Goal: Task Accomplishment & Management: Use online tool/utility

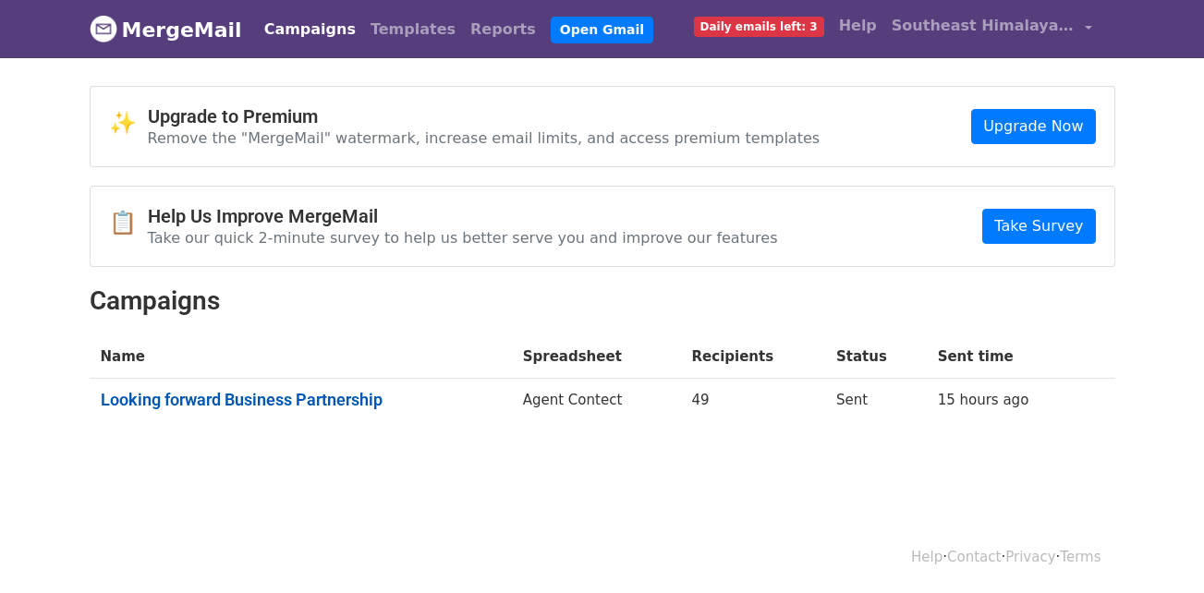
click at [339, 400] on link "Looking forward Business Partnership" at bounding box center [301, 400] width 400 height 20
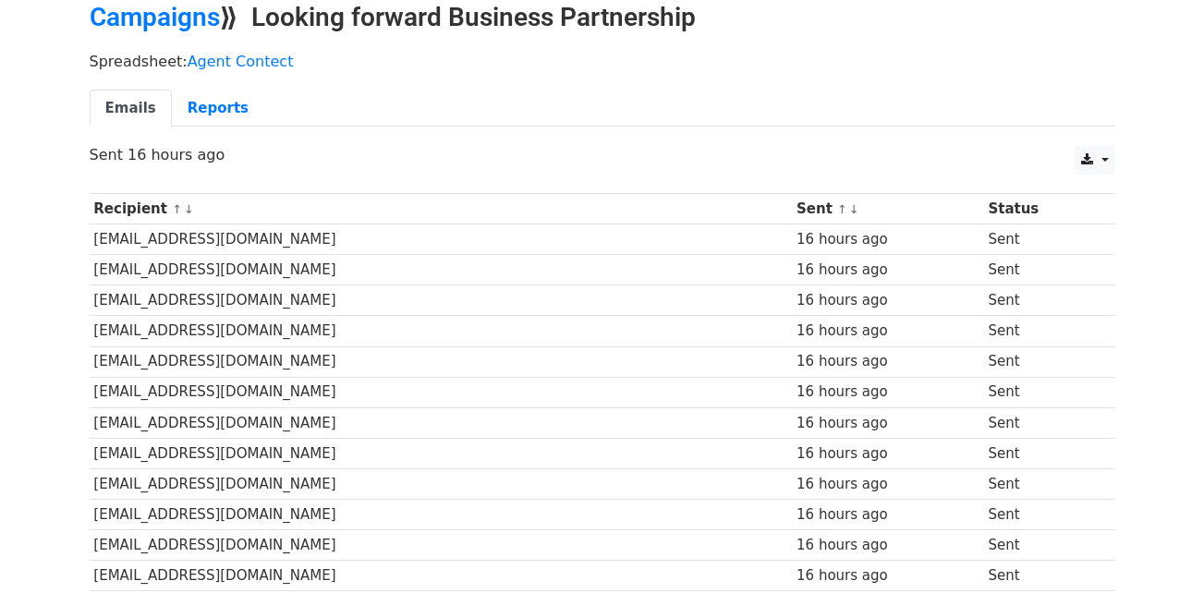
scroll to position [83, 0]
click at [195, 103] on link "Reports" at bounding box center [218, 110] width 92 height 38
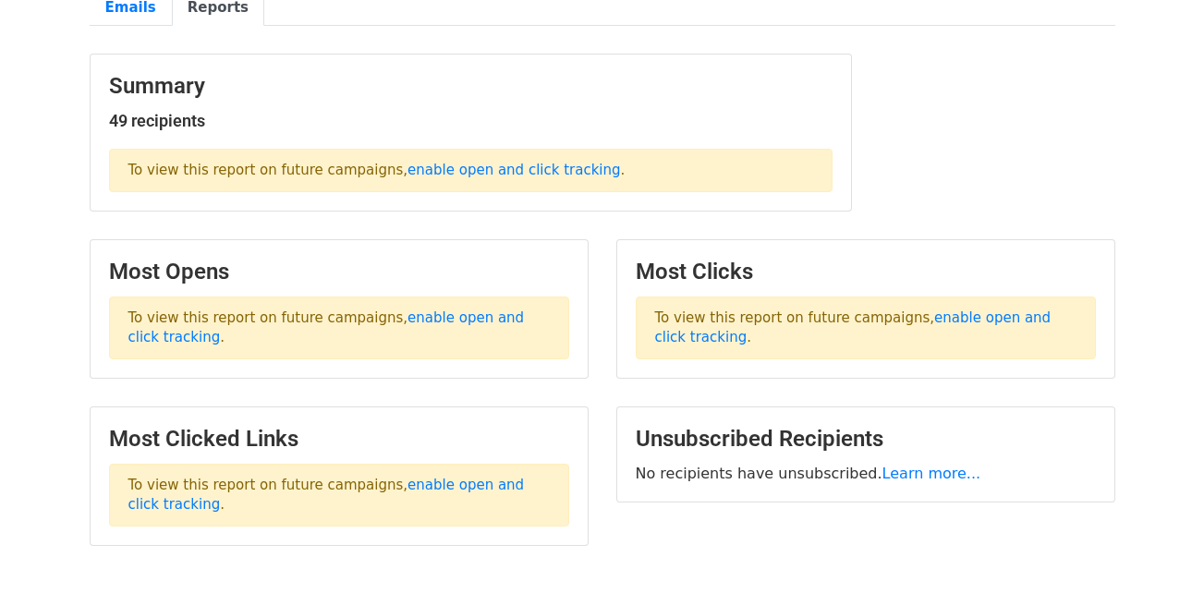
scroll to position [277, 0]
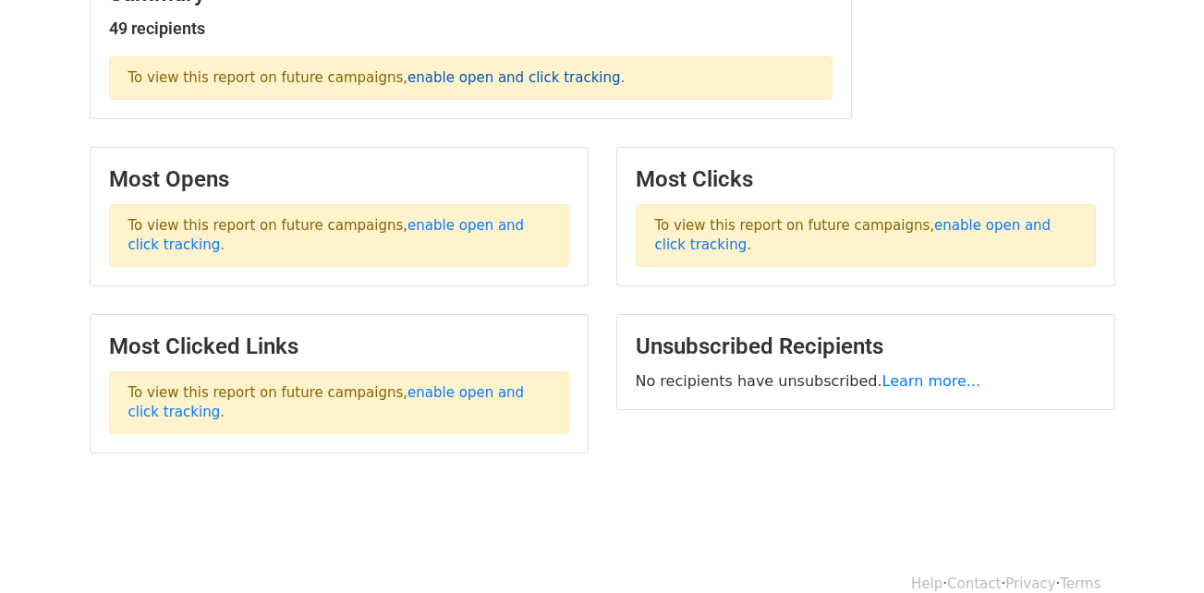
click at [482, 80] on link "enable open and click tracking" at bounding box center [513, 77] width 213 height 17
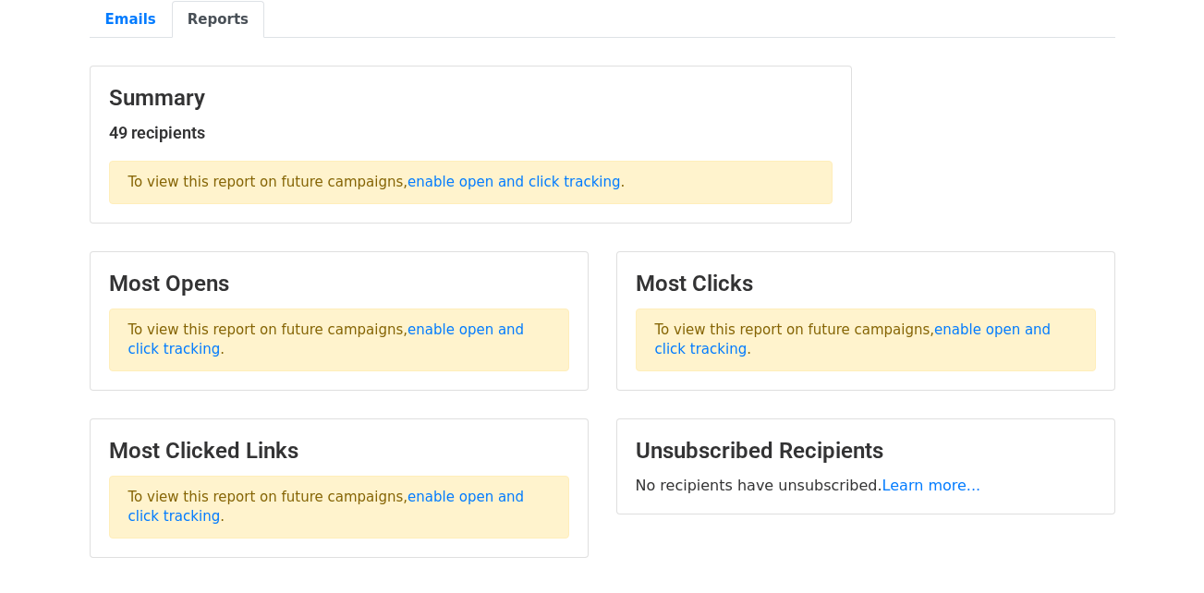
scroll to position [0, 0]
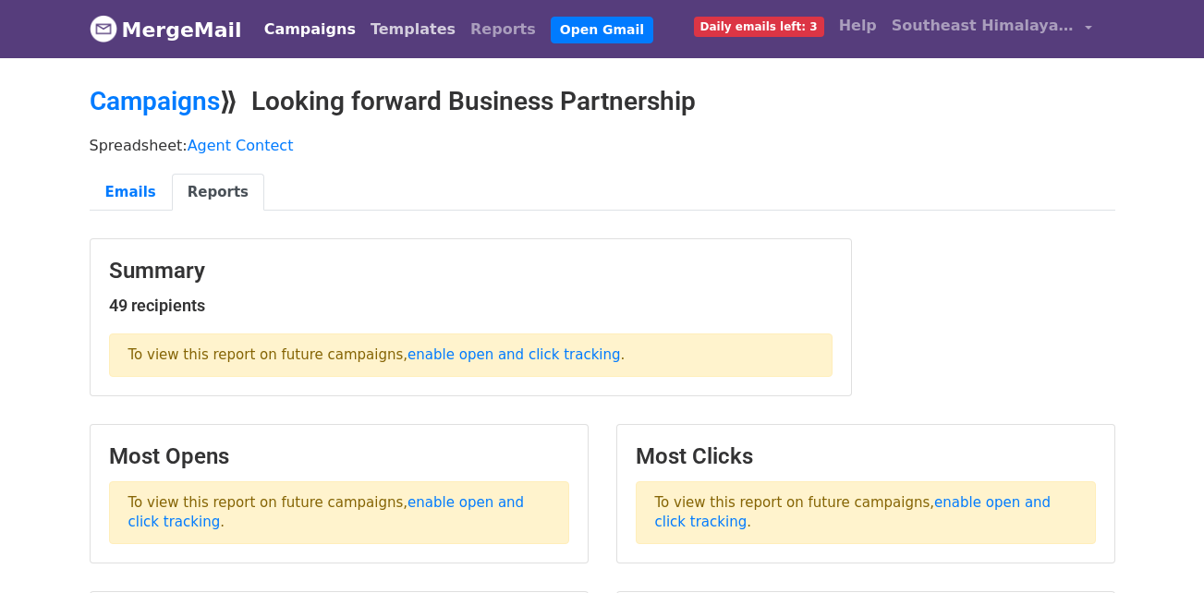
click at [378, 24] on link "Templates" at bounding box center [413, 29] width 100 height 37
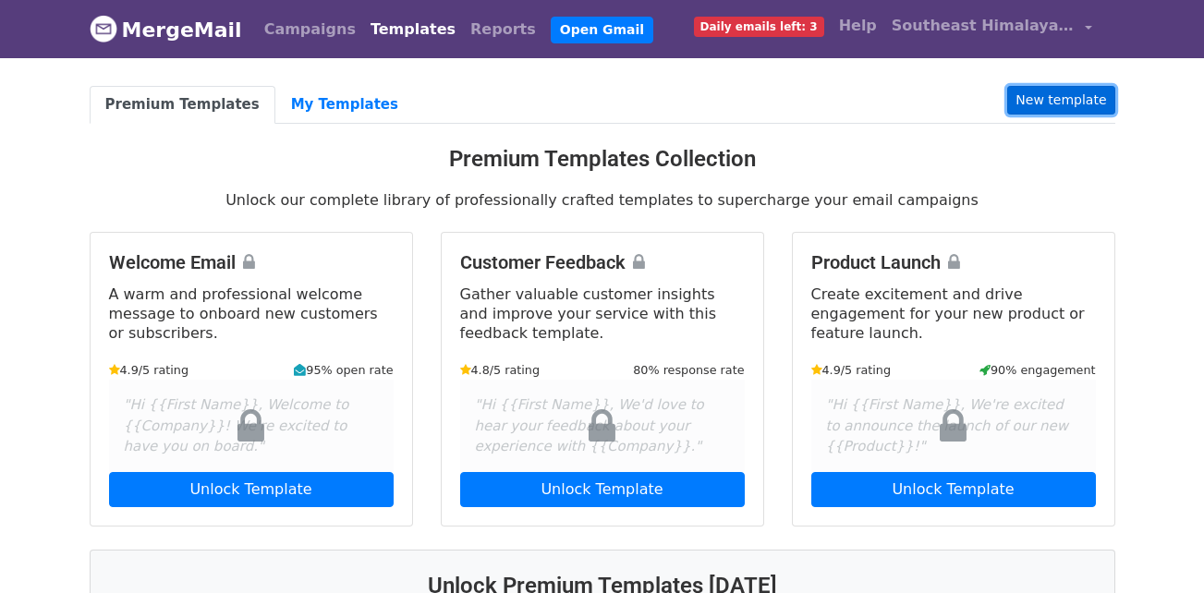
click at [1064, 97] on link "New template" at bounding box center [1060, 100] width 107 height 29
